Goal: Task Accomplishment & Management: Use online tool/utility

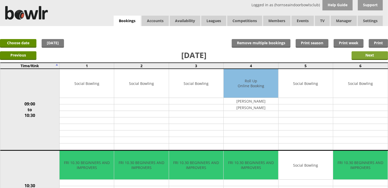
click at [360, 57] on input "Next" at bounding box center [369, 55] width 36 height 9
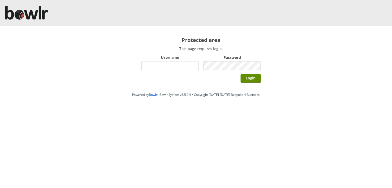
click at [164, 65] on input "Username" at bounding box center [169, 65] width 57 height 9
type input "BarRinkMonitor"
click at [241, 74] on input "Login" at bounding box center [251, 78] width 20 height 9
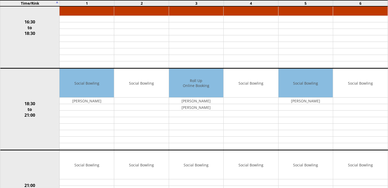
scroll to position [420, 0]
